Goal: Transaction & Acquisition: Book appointment/travel/reservation

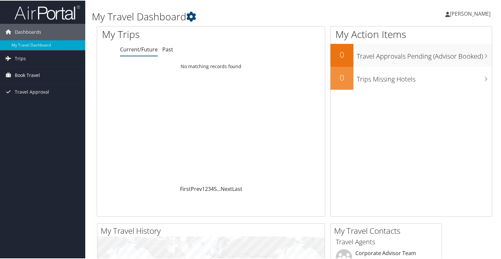
click at [35, 77] on span "Book Travel" at bounding box center [27, 75] width 25 height 16
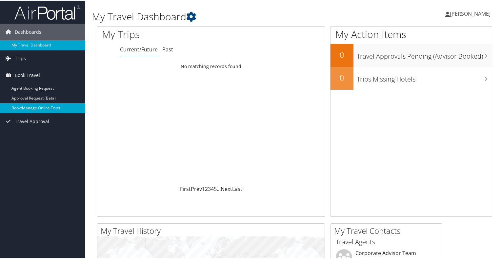
click at [33, 110] on link "Book/Manage Online Trips" at bounding box center [42, 108] width 85 height 10
click at [32, 108] on link "Book/Manage Online Trips" at bounding box center [42, 108] width 85 height 10
